Goal: Feedback & Contribution: Leave review/rating

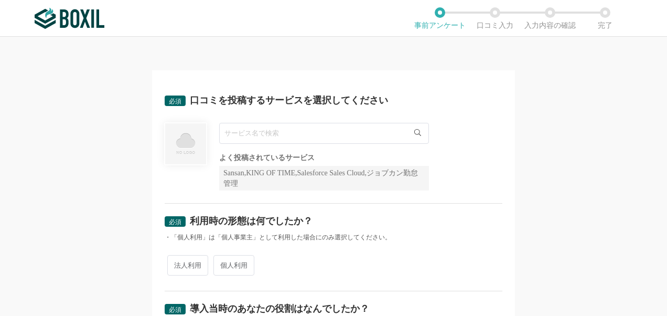
click at [292, 132] on input "text" at bounding box center [324, 133] width 210 height 21
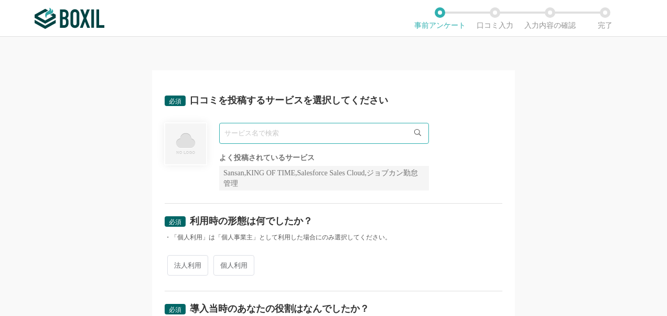
click at [327, 126] on input "text" at bounding box center [324, 133] width 210 height 21
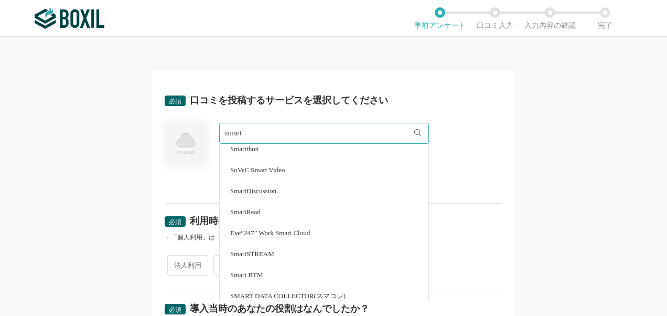
scroll to position [301, 0]
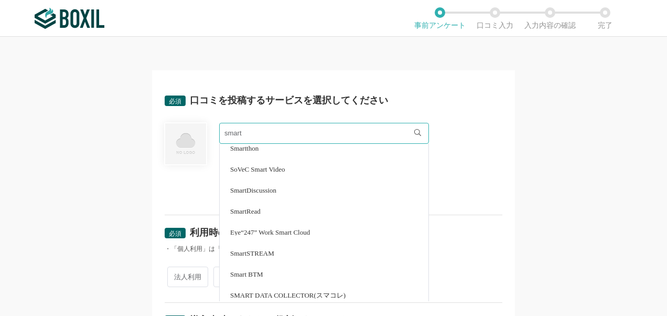
click at [250, 272] on span "Smart BTM" at bounding box center [246, 274] width 33 height 7
type input "Smart BTM"
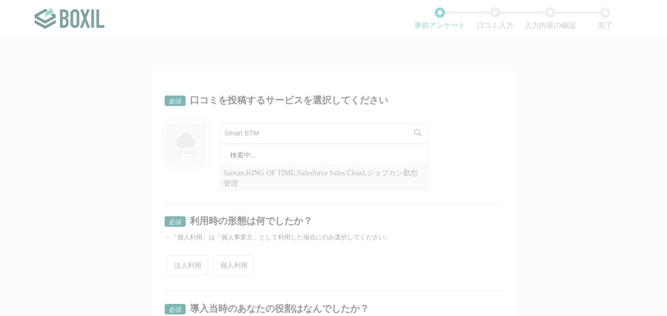
scroll to position [0, 0]
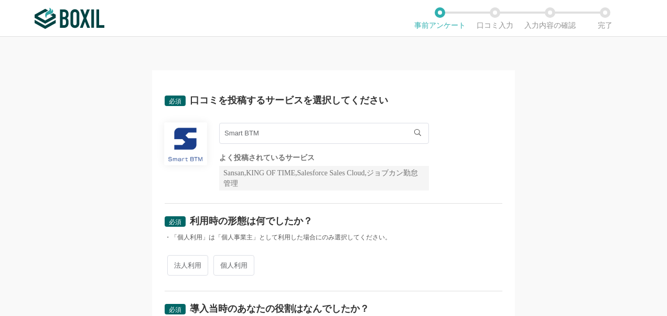
click at [193, 263] on span "法人利用" at bounding box center [187, 265] width 41 height 20
click at [177, 263] on input "法人利用" at bounding box center [173, 260] width 7 height 7
radio input "true"
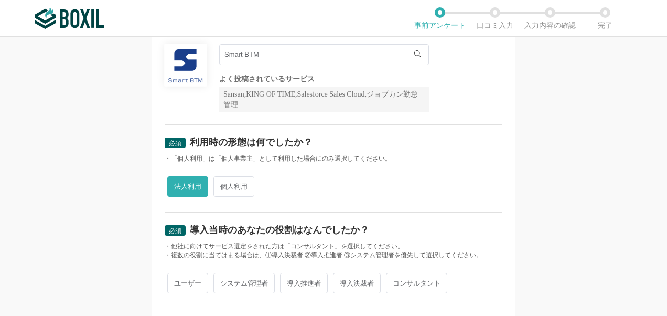
scroll to position [129, 0]
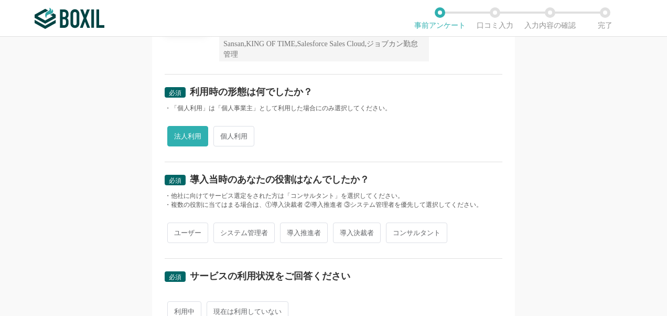
click at [195, 232] on span "ユーザー" at bounding box center [187, 232] width 41 height 20
click at [177, 231] on input "ユーザー" at bounding box center [173, 227] width 7 height 7
radio input "true"
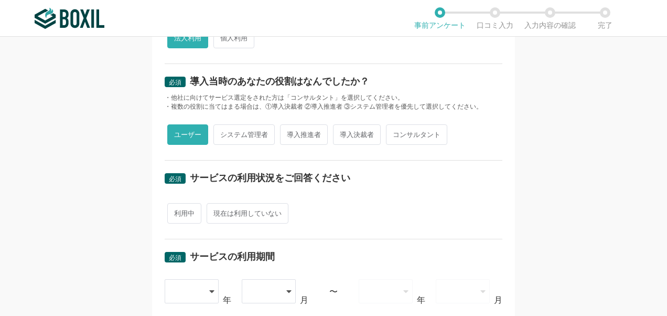
scroll to position [246, 0]
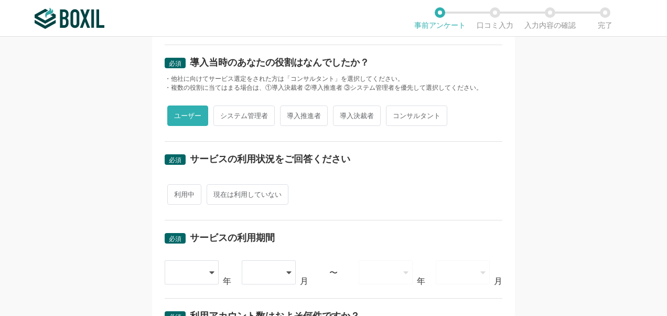
click at [184, 197] on span "利用中" at bounding box center [184, 194] width 34 height 20
click at [177, 193] on input "利用中" at bounding box center [173, 189] width 7 height 7
radio input "true"
click at [190, 270] on div at bounding box center [187, 272] width 31 height 23
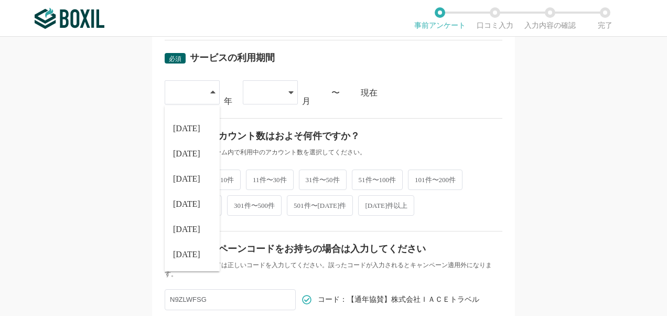
scroll to position [427, 0]
click at [182, 228] on span "[DATE]" at bounding box center [186, 229] width 27 height 8
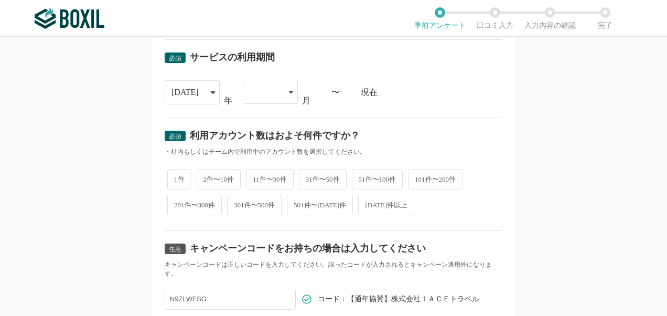
click at [272, 95] on div at bounding box center [265, 91] width 31 height 23
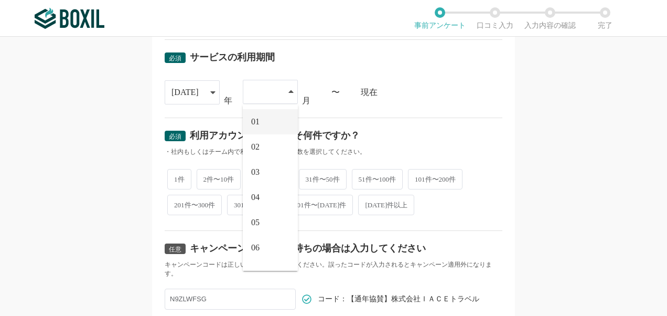
click at [265, 118] on li "01" at bounding box center [270, 121] width 55 height 25
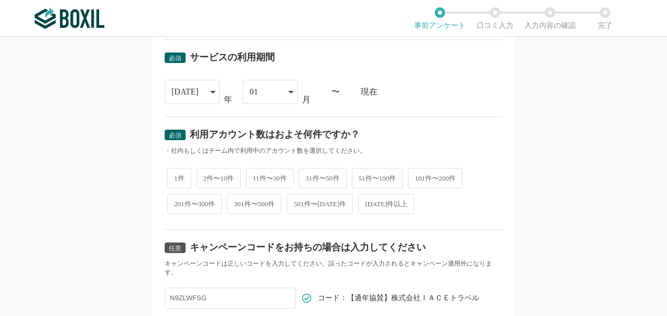
click at [332, 198] on span "501件〜[DATE]件" at bounding box center [320, 204] width 66 height 20
click at [296, 198] on input "501件〜[DATE]件" at bounding box center [293, 198] width 7 height 7
radio input "true"
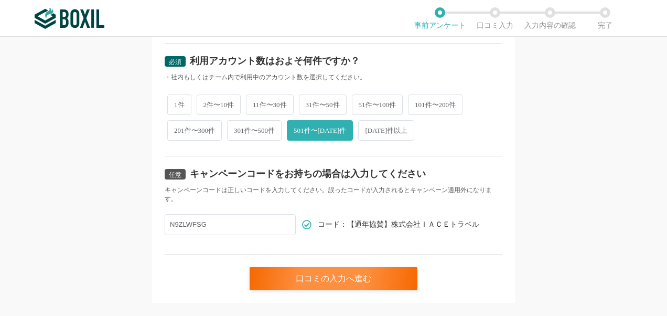
scroll to position [501, 0]
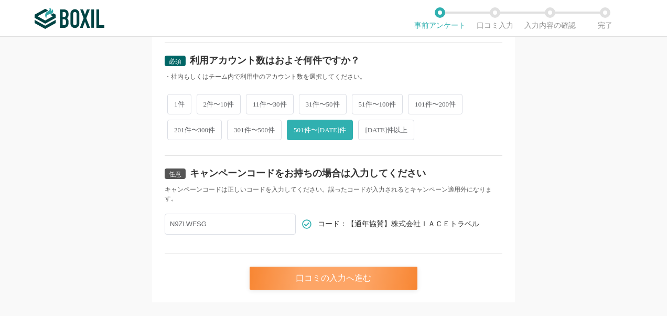
click at [278, 277] on div "口コミの入力へ進む" at bounding box center [334, 278] width 168 height 23
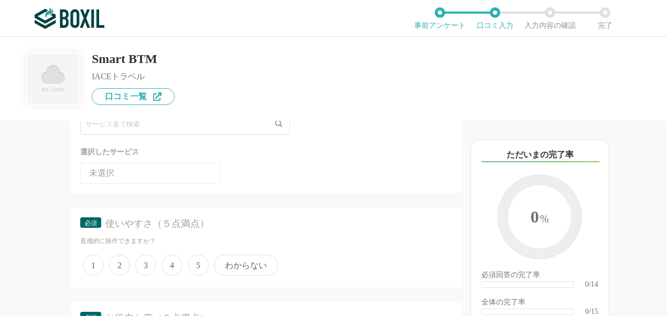
scroll to position [81, 0]
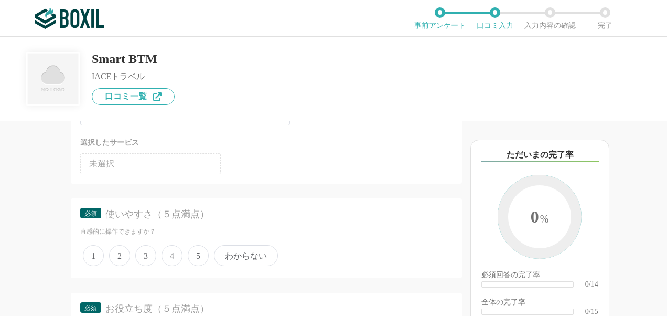
click at [172, 256] on span "4" at bounding box center [172, 255] width 21 height 21
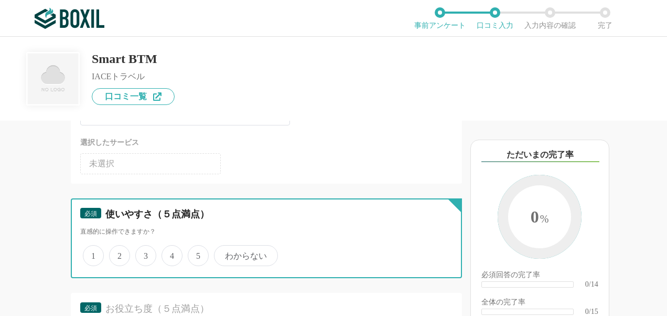
click at [171, 253] on input "4" at bounding box center [167, 250] width 7 height 7
radio input "true"
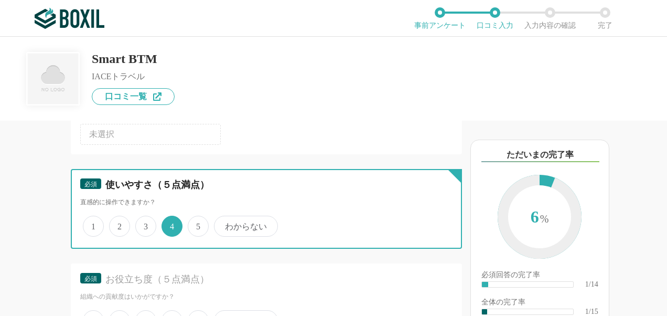
scroll to position [180, 0]
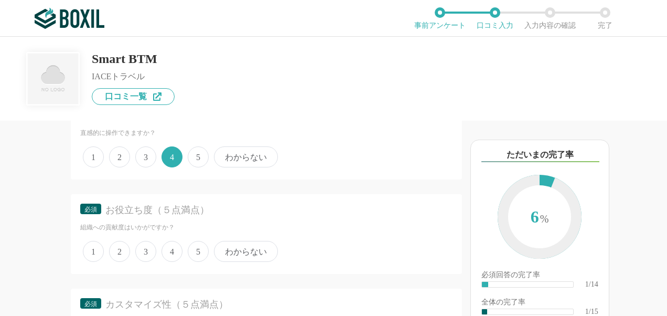
click at [172, 256] on span "4" at bounding box center [172, 251] width 21 height 21
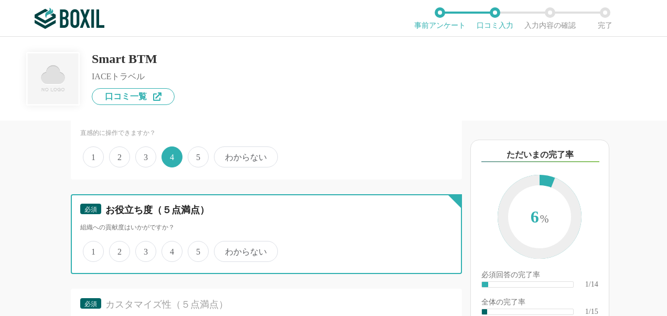
click at [171, 249] on input "4" at bounding box center [167, 245] width 7 height 7
radio input "true"
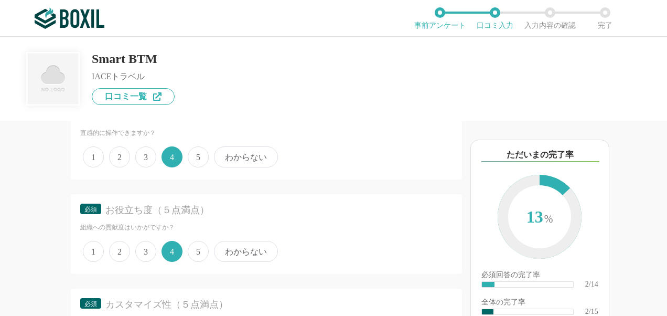
click at [172, 256] on span "4" at bounding box center [172, 251] width 21 height 21
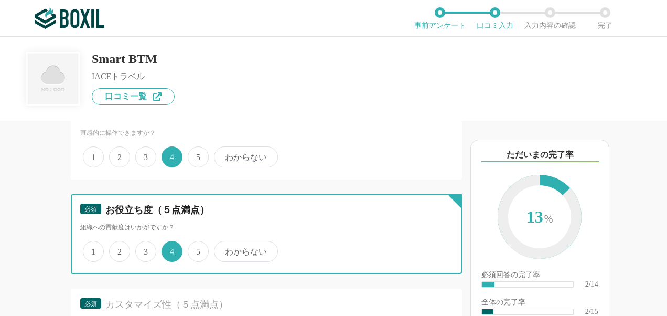
click at [171, 249] on input "4" at bounding box center [167, 245] width 7 height 7
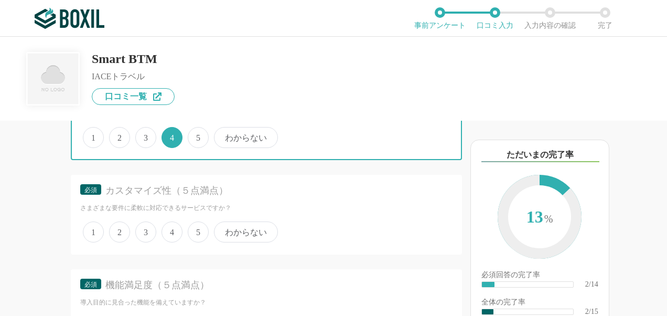
scroll to position [295, 0]
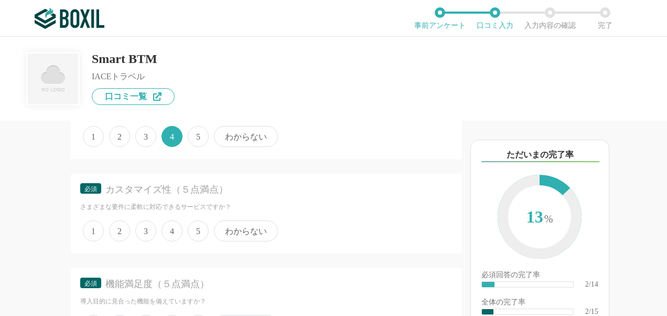
click at [150, 230] on span "3" at bounding box center [145, 230] width 21 height 21
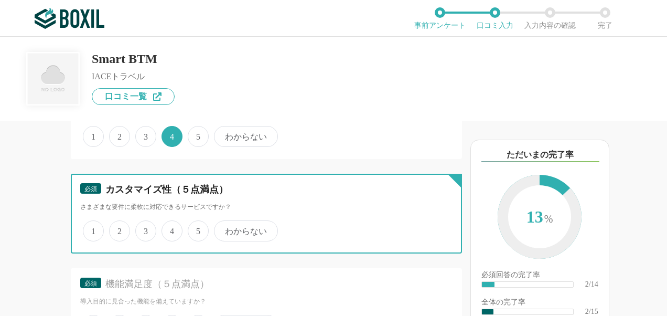
click at [145, 229] on input "3" at bounding box center [141, 225] width 7 height 7
radio input "true"
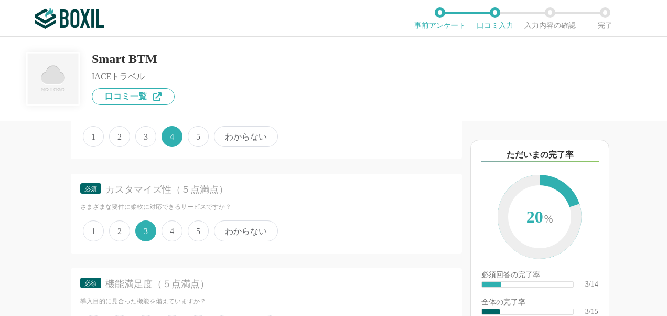
click at [235, 231] on span "わからない" at bounding box center [246, 230] width 64 height 21
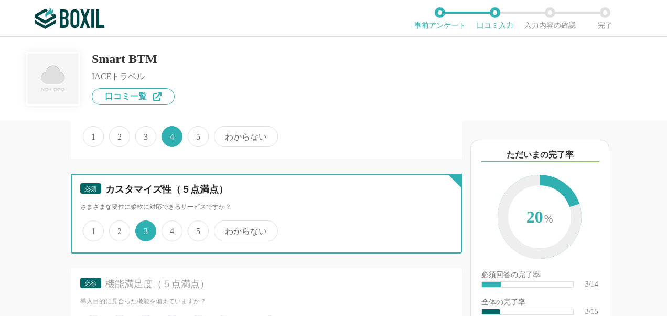
click at [224, 229] on input "わからない" at bounding box center [220, 225] width 7 height 7
radio input "true"
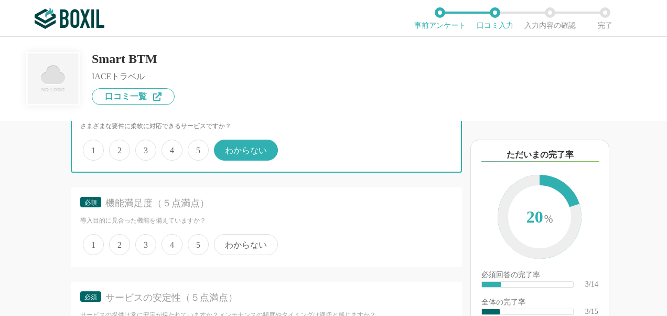
scroll to position [391, 0]
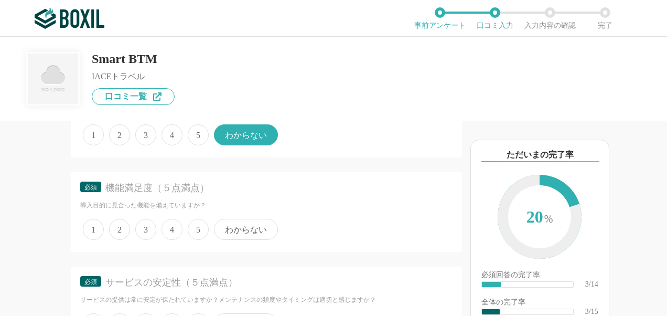
click at [176, 226] on span "4" at bounding box center [172, 229] width 21 height 21
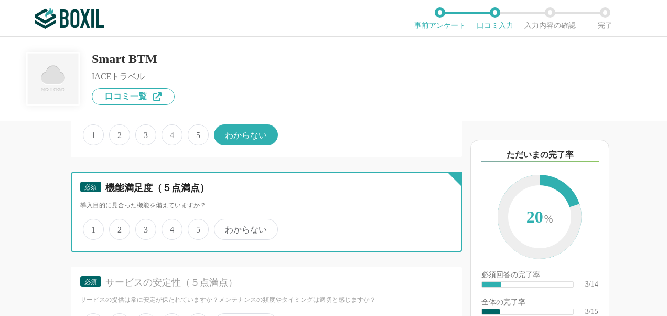
click at [171, 226] on input "4" at bounding box center [167, 223] width 7 height 7
radio input "true"
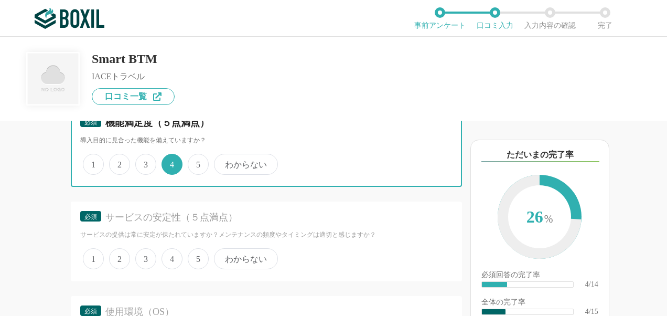
scroll to position [509, 0]
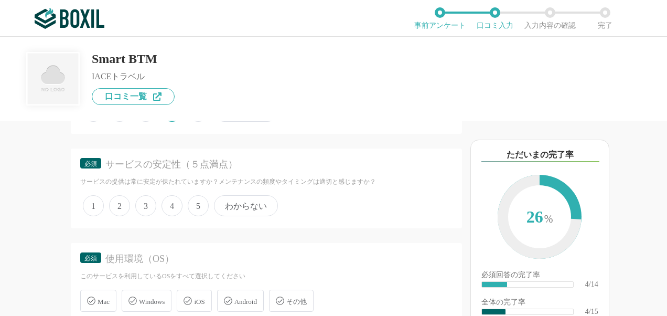
click at [197, 205] on span "5" at bounding box center [198, 205] width 21 height 21
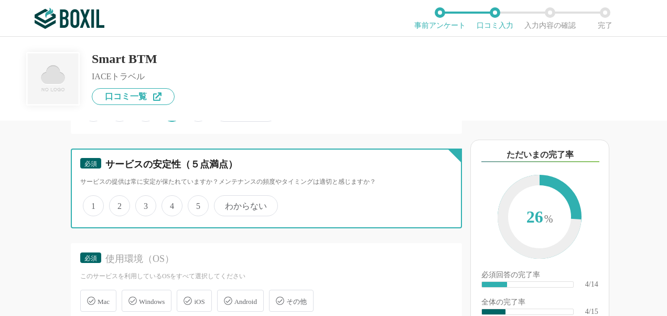
click at [197, 204] on input "5" at bounding box center [193, 200] width 7 height 7
radio input "true"
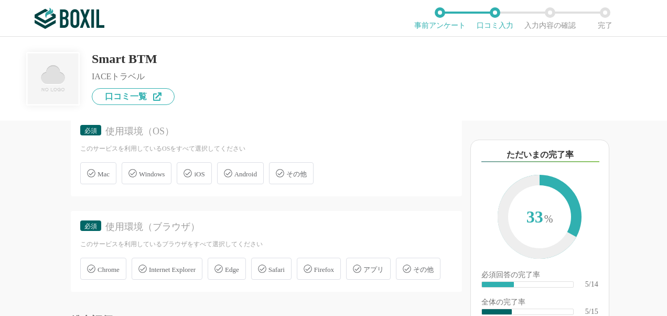
scroll to position [643, 0]
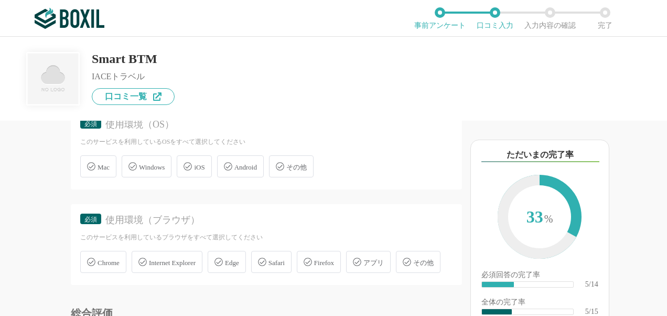
click at [153, 163] on span "Windows" at bounding box center [152, 167] width 26 height 8
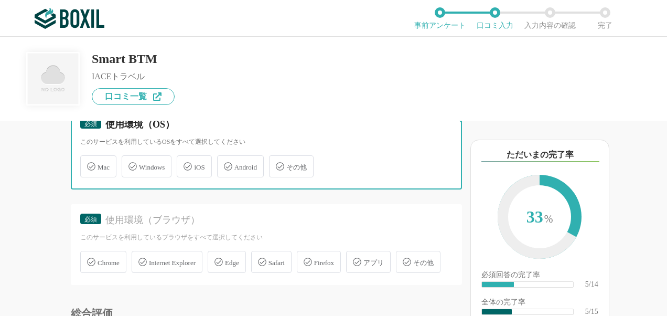
click at [131, 163] on input "Windows" at bounding box center [127, 160] width 7 height 7
checkbox input "true"
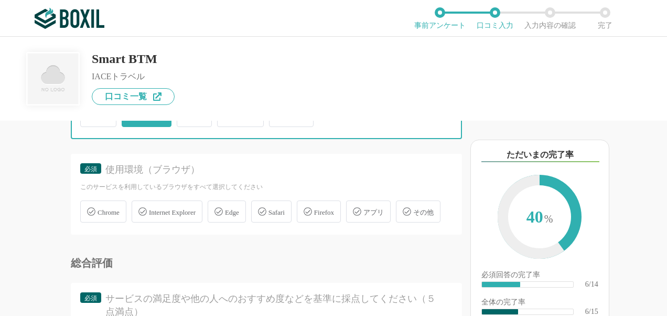
scroll to position [739, 0]
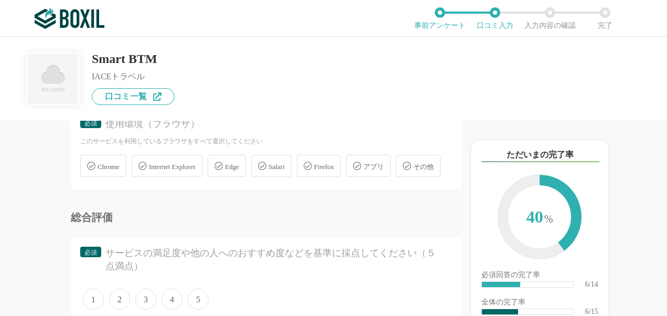
click at [153, 163] on span "Internet Explorer" at bounding box center [172, 167] width 47 height 8
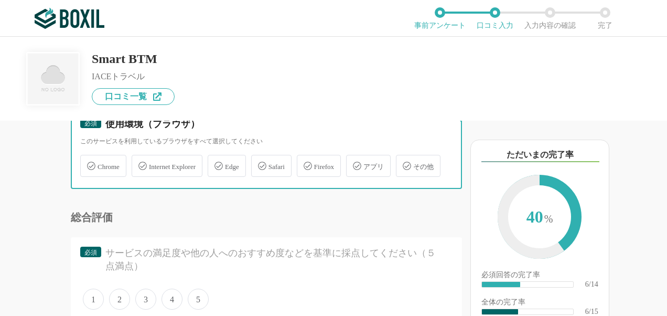
click at [141, 163] on input "Internet Explorer" at bounding box center [137, 159] width 7 height 7
checkbox input "true"
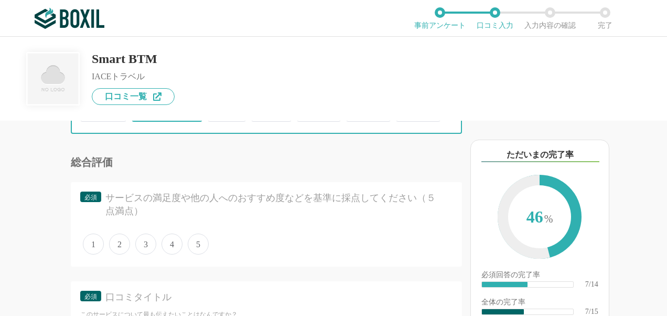
scroll to position [834, 0]
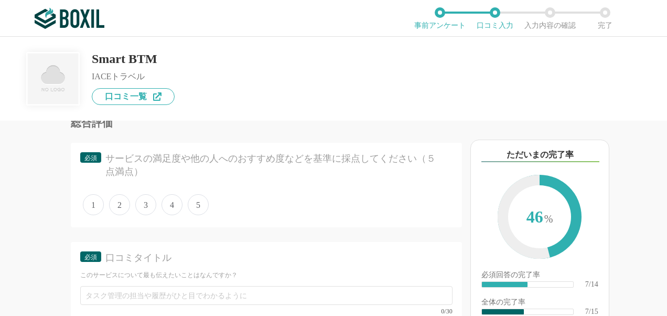
click at [169, 215] on span "4" at bounding box center [172, 204] width 21 height 21
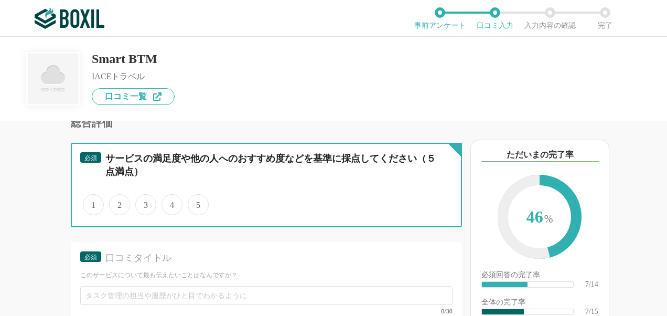
click at [169, 203] on input "4" at bounding box center [167, 199] width 7 height 7
radio input "true"
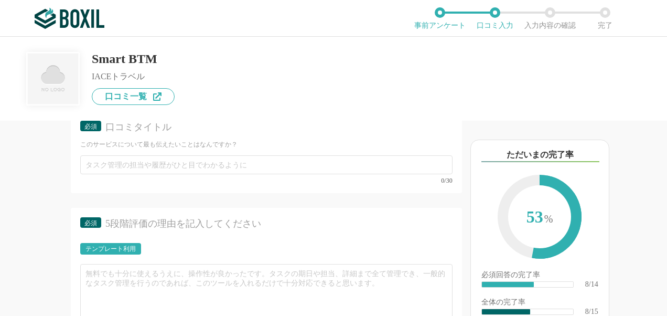
scroll to position [964, 0]
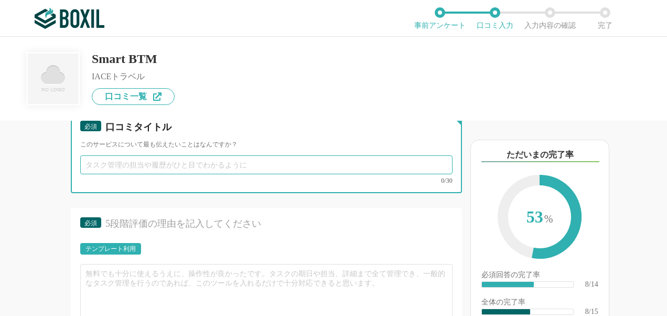
click at [175, 174] on input "text" at bounding box center [266, 164] width 373 height 19
type input "ち"
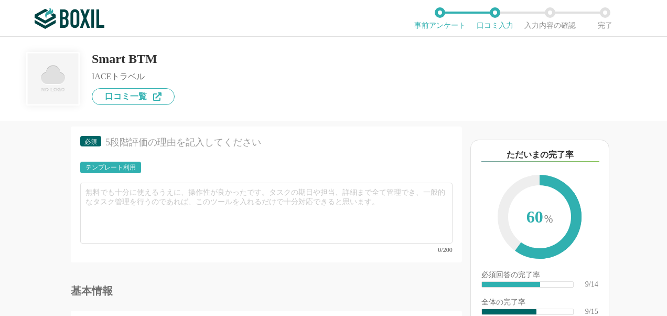
scroll to position [1053, 0]
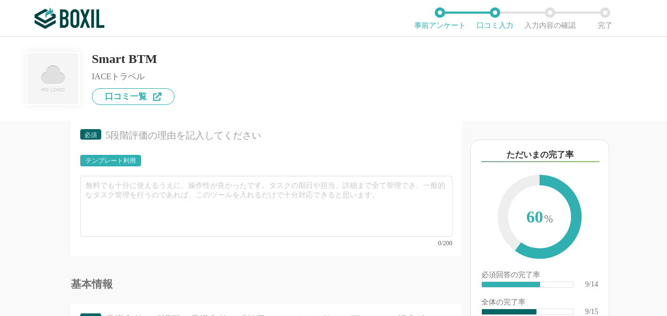
type input "航空券の手配ができます"
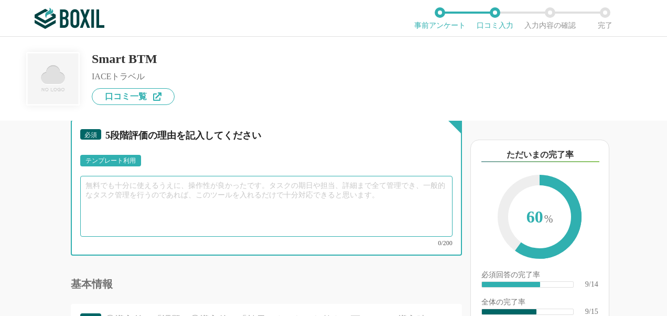
click at [218, 213] on textarea at bounding box center [266, 206] width 373 height 61
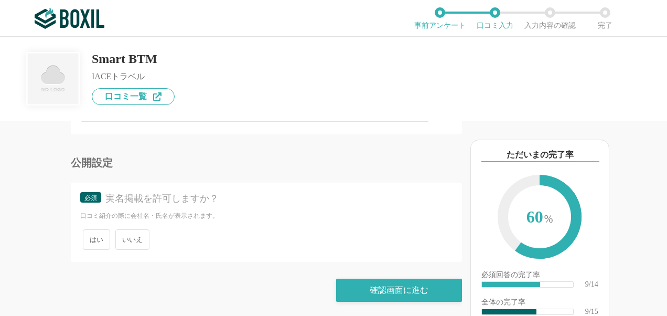
scroll to position [1710, 0]
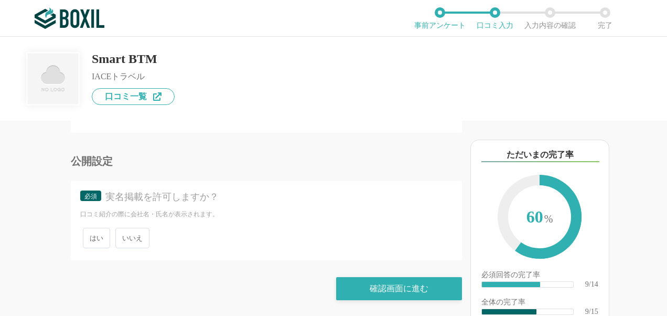
type textarea "航空券の手配で利用しています。座席の指定までできるので便利です。"
click at [124, 240] on span "いいえ" at bounding box center [132, 238] width 34 height 20
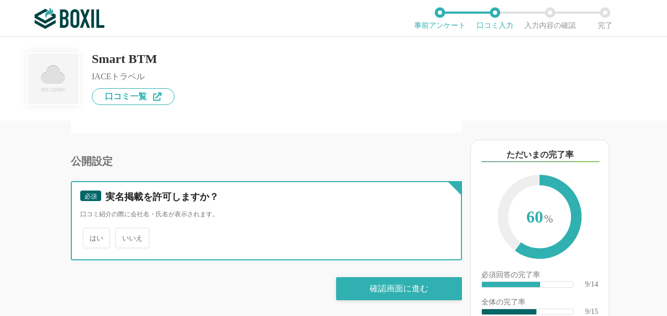
click at [124, 236] on input "いいえ" at bounding box center [121, 232] width 7 height 7
radio input "true"
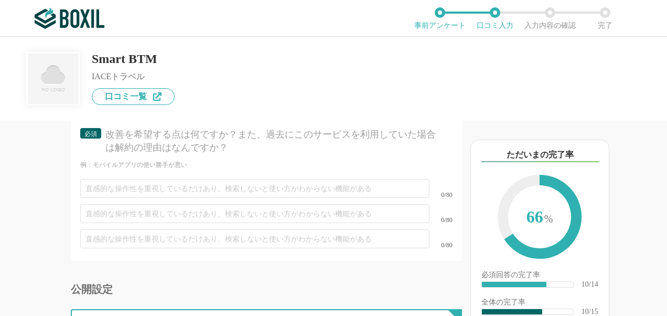
scroll to position [1570, 0]
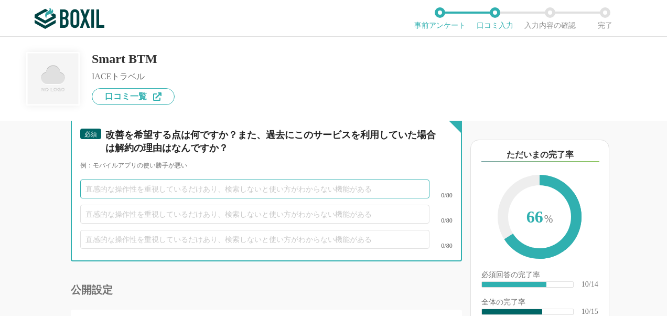
click at [145, 198] on input "text" at bounding box center [254, 188] width 349 height 19
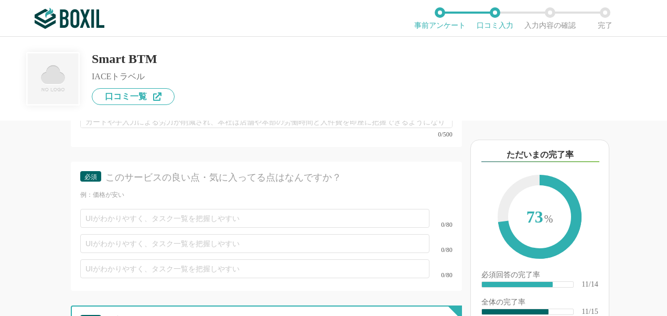
scroll to position [1380, 0]
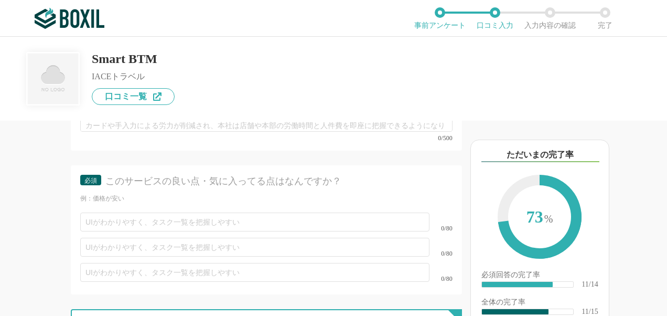
type input "会社のイントラネット経由以外でアクセスできると便利"
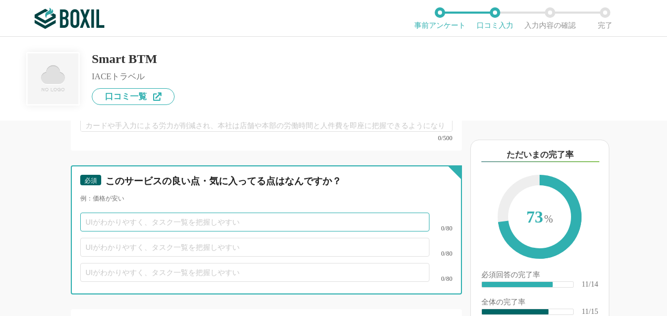
click at [156, 231] on input "text" at bounding box center [254, 222] width 349 height 19
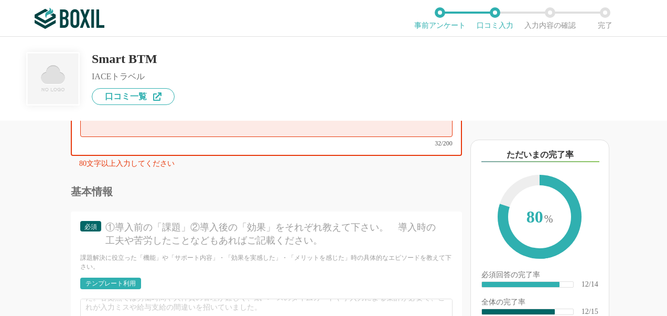
scroll to position [1122, 0]
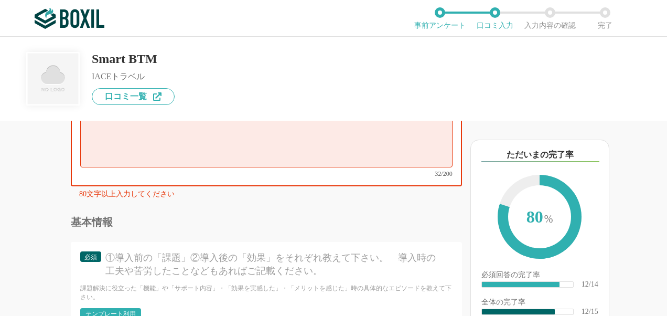
type input "いろいろな条件で航空券の手配ができる"
click at [90, 143] on textarea "航空券の手配で利用しています。座席の指定までできるので便利です。" at bounding box center [266, 137] width 373 height 61
click at [87, 142] on textarea "航空券の手配で利用しています。座席の指定までできるので便利です。" at bounding box center [266, 137] width 373 height 61
click at [101, 144] on textarea "会社出張時に航空券の手配で利用しています。座席の指定までできるので便利です。" at bounding box center [266, 137] width 373 height 61
click at [161, 139] on textarea "会社の海外への出張時に航空券の手配で利用しています。座席の指定までできるので便利です。" at bounding box center [266, 137] width 373 height 61
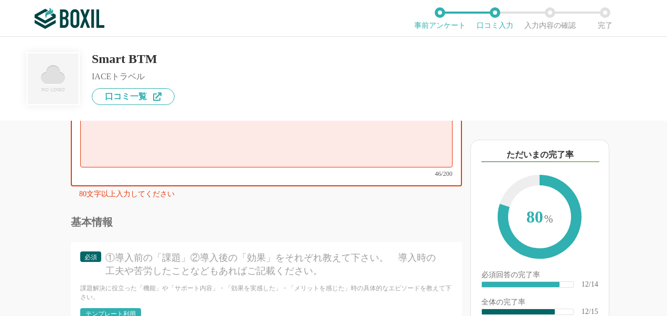
click at [190, 143] on textarea "会社の海外への出張をする時に航空券の手配で利用しています。座席の指定までできるので便利です。" at bounding box center [266, 137] width 373 height 61
click at [322, 143] on textarea "会社の海外への出張をする時に国際便の航空券の手配で利用しています。座席の指定までできるので便利です。" at bounding box center [266, 137] width 373 height 61
click at [330, 143] on textarea "会社の海外への出張をする時に国際便の航空券の手配で利用しています。座席の指定までできるので便利です。" at bounding box center [266, 137] width 373 height 61
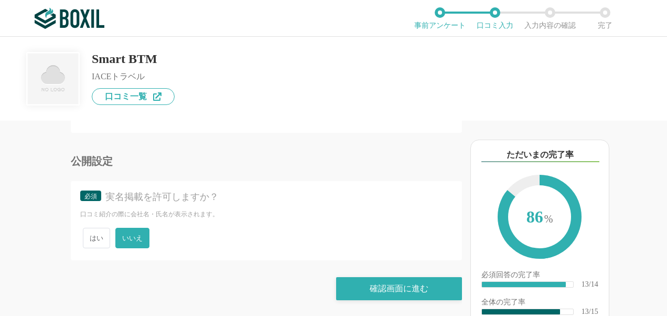
scroll to position [1702, 0]
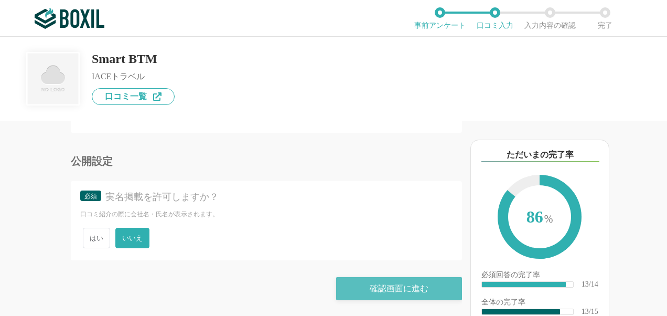
type textarea "会社の海外への出張をする時に国際便の航空券の手配で利用しています。条件を細かく設定でき、代金の比較も可能です。予約した航空券の座席の指定までできるので便利です。"
click at [364, 286] on div "確認画面に進む" at bounding box center [399, 288] width 126 height 23
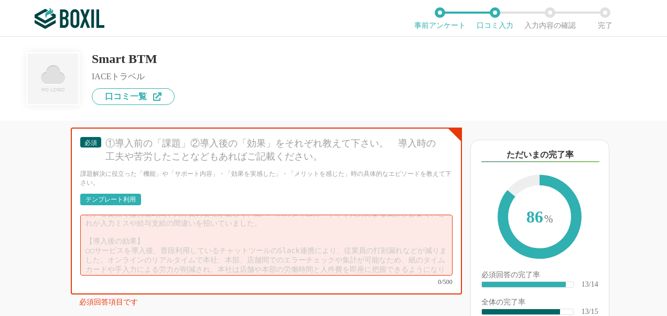
scroll to position [1260, 0]
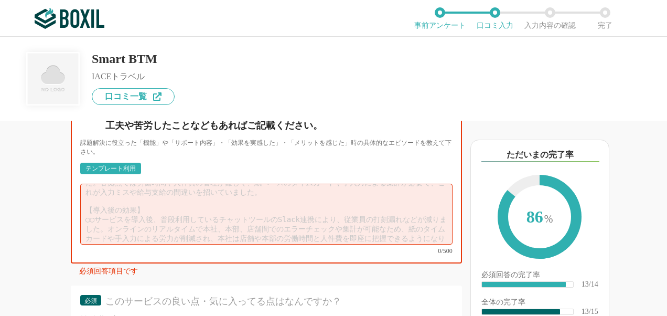
click at [303, 222] on textarea at bounding box center [266, 214] width 373 height 61
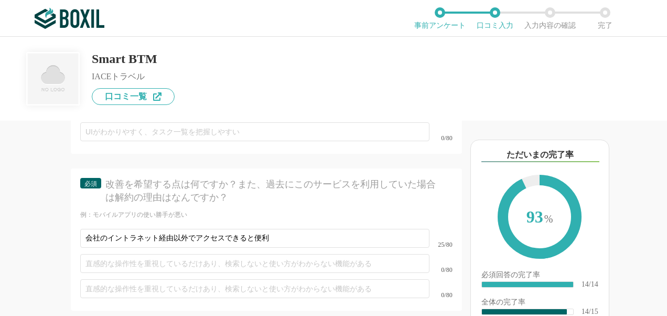
scroll to position [1703, 0]
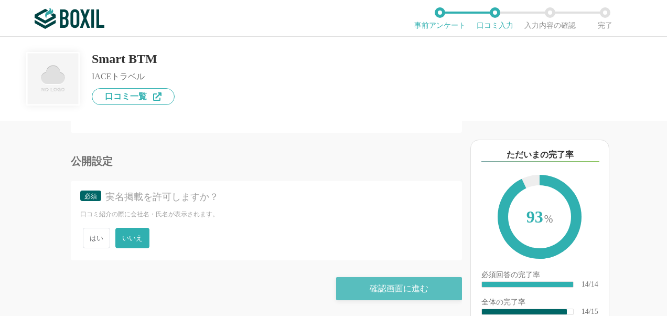
type textarea "導入担当者ではないので分かりません。会社で導入したものを利用者として海外出張時の航空券手配で使っています。"
click at [355, 282] on div "確認画面に進む" at bounding box center [399, 288] width 126 height 23
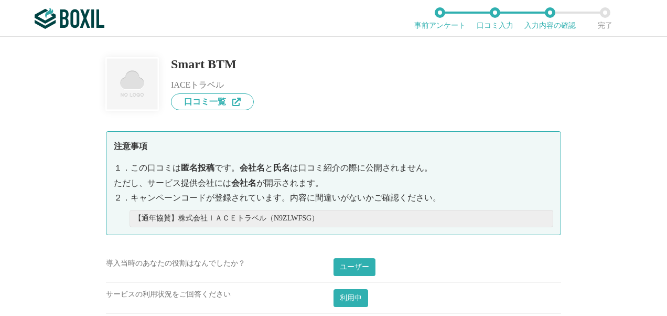
click at [351, 163] on span "は口コミ紹介の際に公開されません。" at bounding box center [361, 167] width 143 height 9
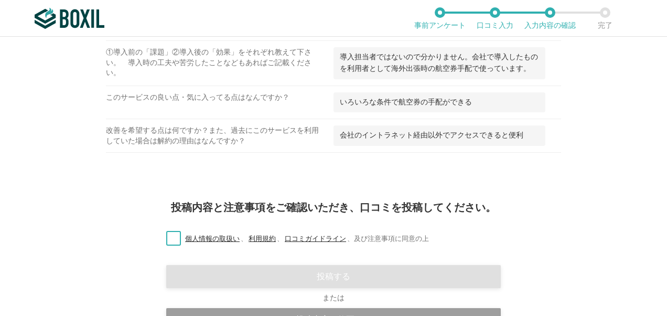
scroll to position [756, 0]
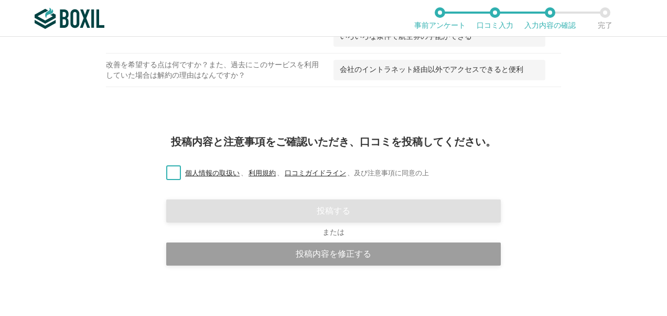
click at [170, 171] on label "個人情報の取扱い 、 利用規約 、 口コミガイドライン 、 及び注意事項に同意の上" at bounding box center [293, 173] width 271 height 11
click at [0, 0] on input "個人情報の取扱い 、 利用規約 、 口コミガイドライン 、 及び注意事項に同意の上" at bounding box center [0, 0] width 0 height 0
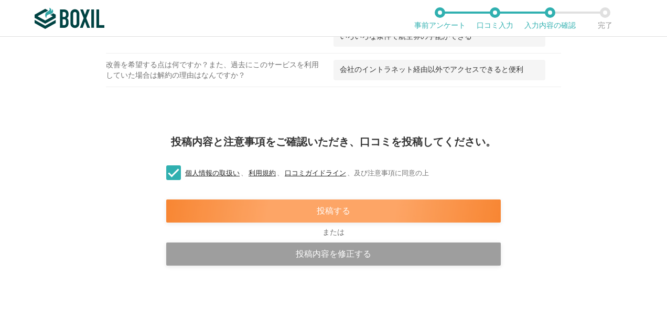
click at [245, 214] on div "投稿する" at bounding box center [333, 210] width 335 height 23
